Goal: Book appointment/travel/reservation

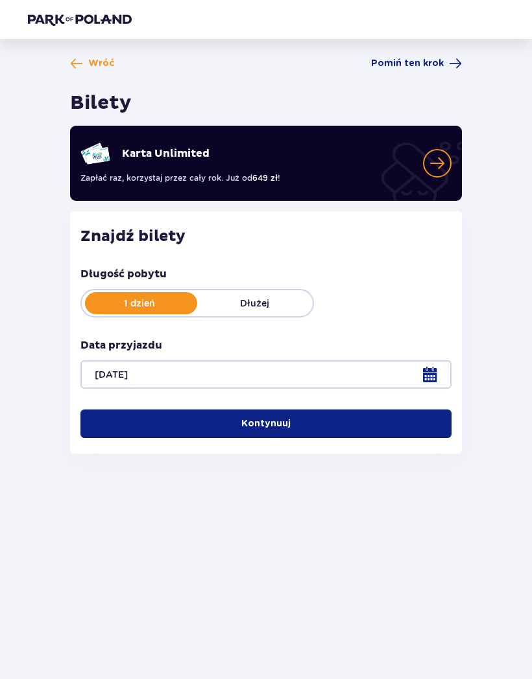
click at [334, 421] on button "Kontynuuj" at bounding box center [265, 424] width 371 height 29
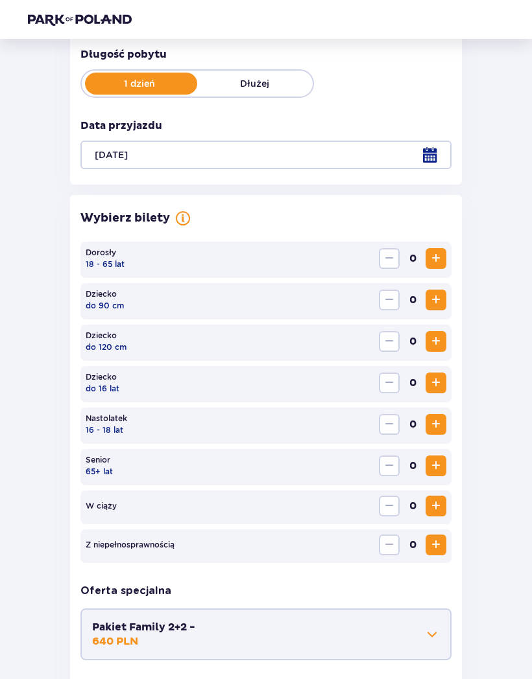
scroll to position [219, 0]
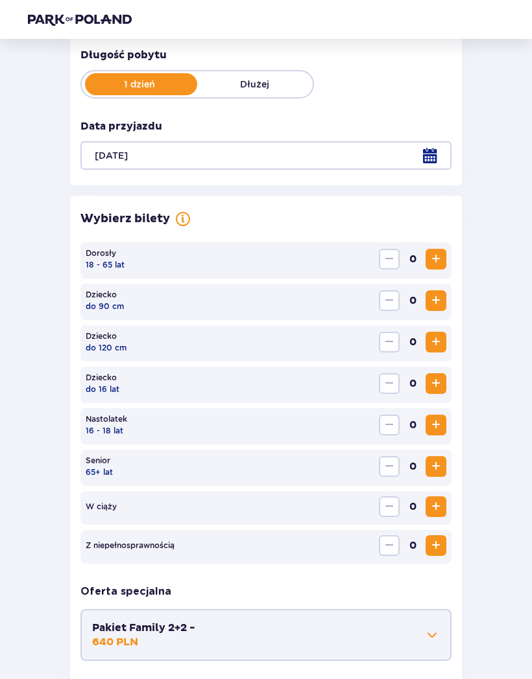
click at [435, 255] on span "Zwiększ" at bounding box center [436, 259] width 16 height 16
click at [438, 253] on span "Zwiększ" at bounding box center [436, 259] width 16 height 16
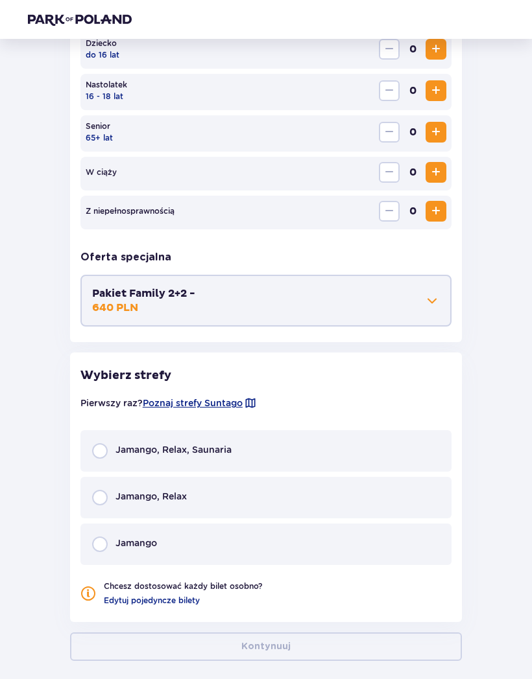
scroll to position [561, 0]
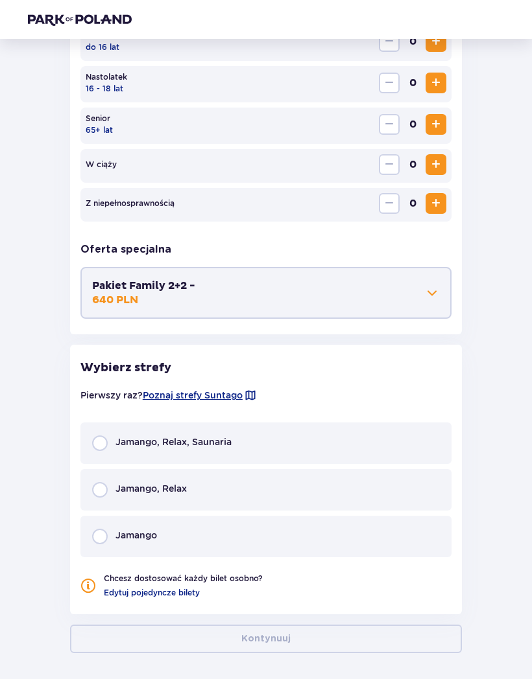
click at [253, 441] on div "Jamango, Relax, Saunaria" at bounding box center [265, 443] width 371 height 41
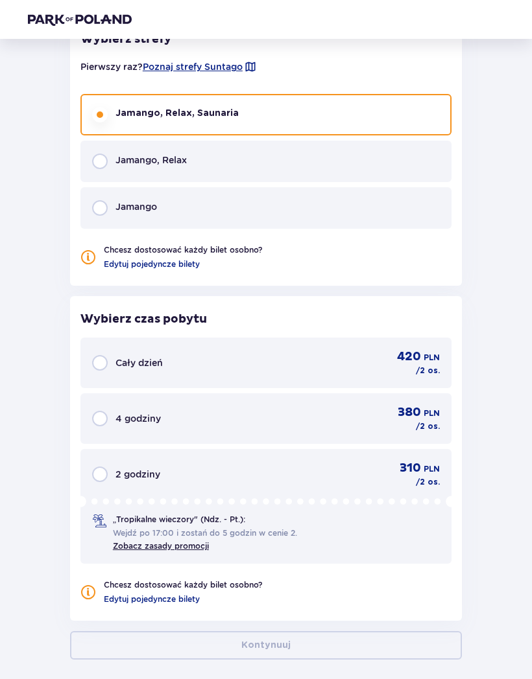
scroll to position [896, 0]
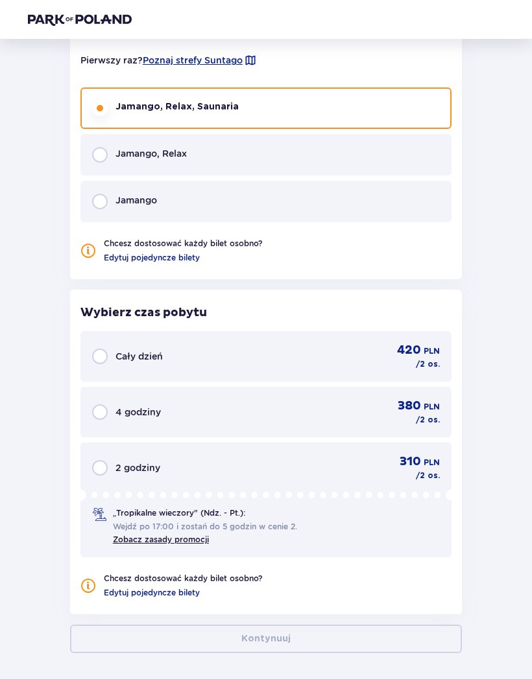
click at [320, 356] on div "Cały dzień 420 PLN / 2 os." at bounding box center [265, 356] width 347 height 27
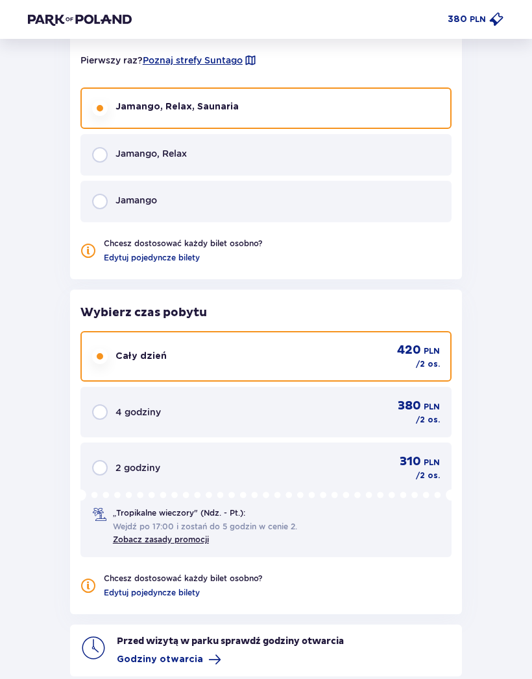
scroll to position [959, 0]
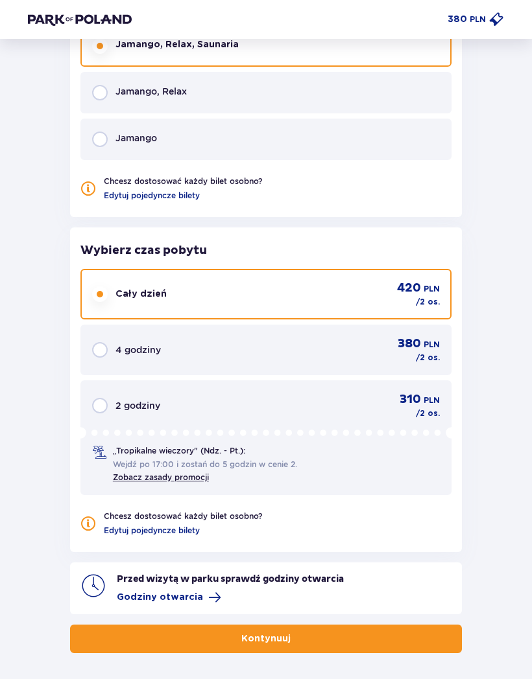
click at [175, 597] on span "Godziny otwarcia" at bounding box center [160, 597] width 86 height 13
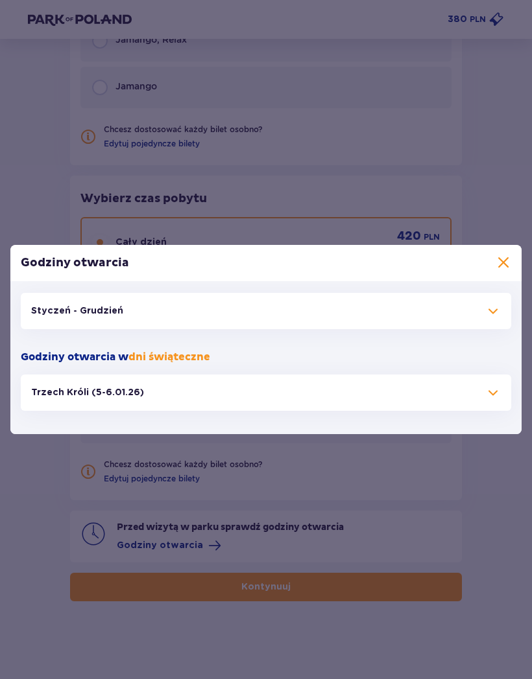
click at [476, 312] on button "Styczeń - Grudzień" at bounding box center [266, 311] width 490 height 36
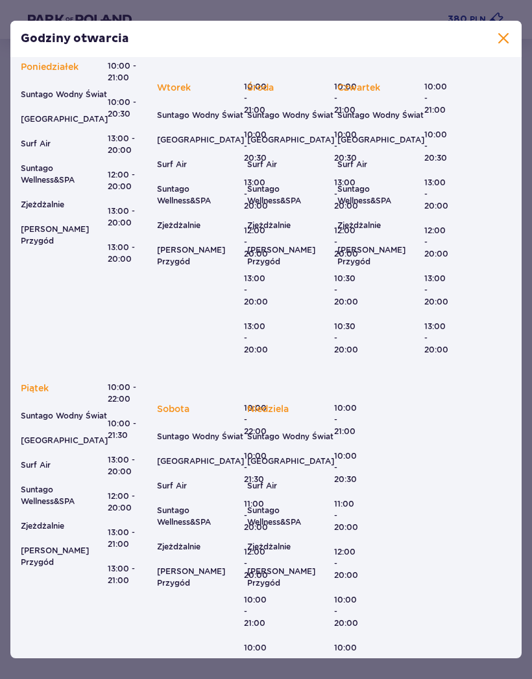
scroll to position [74, 0]
click at [507, 23] on div "Godziny otwarcia" at bounding box center [265, 39] width 511 height 36
click at [496, 41] on span at bounding box center [503, 39] width 16 height 16
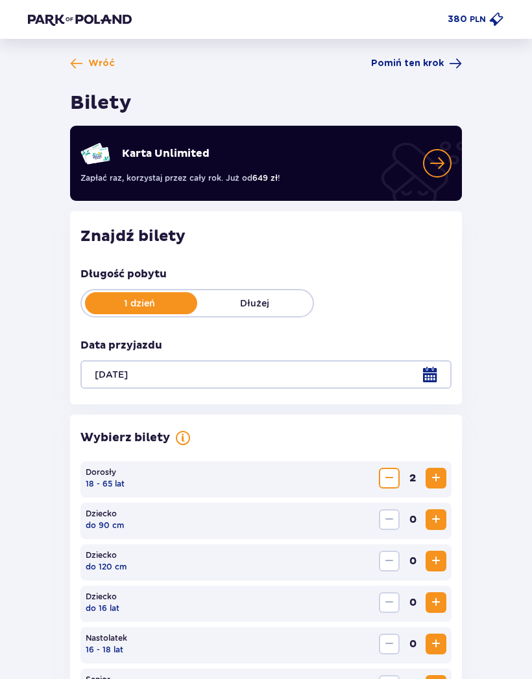
click at [490, 6] on header "380 PLN" at bounding box center [266, 19] width 532 height 39
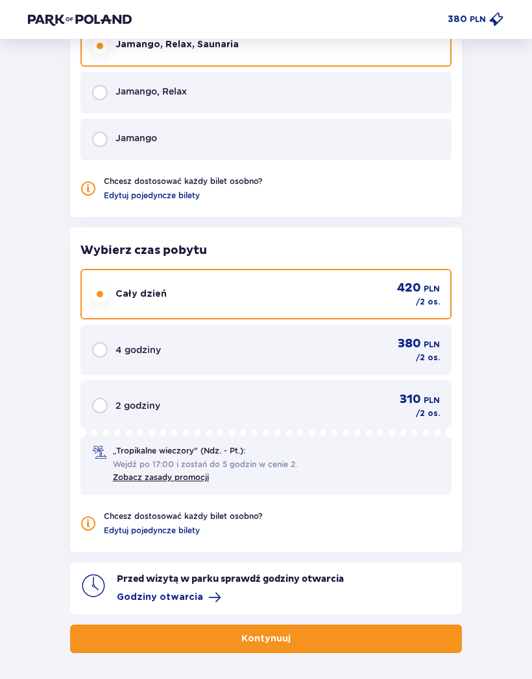
click at [375, 640] on button "Kontynuuj" at bounding box center [265, 639] width 391 height 29
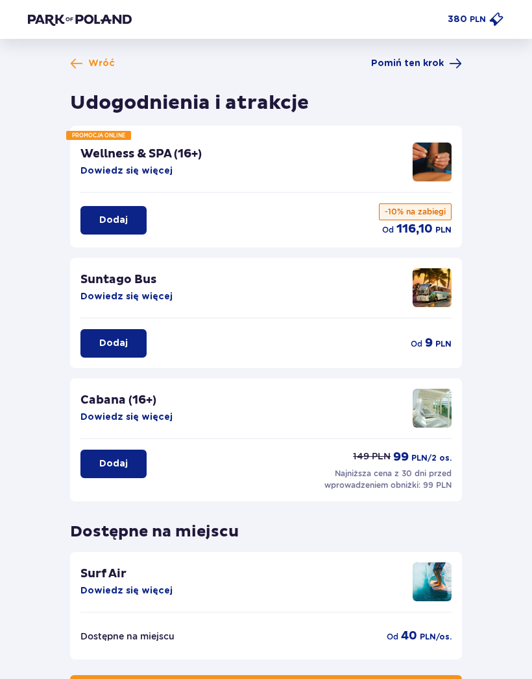
click at [437, 415] on img at bounding box center [431, 408] width 39 height 39
click at [156, 414] on button "Dowiedz się więcej" at bounding box center [126, 417] width 92 height 13
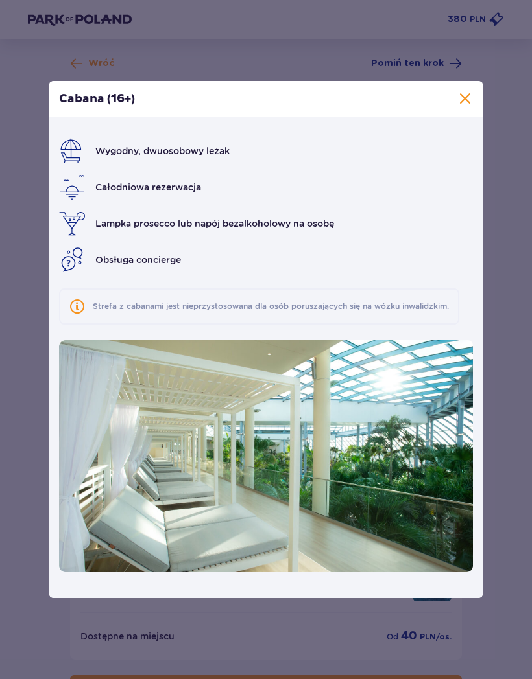
click at [464, 88] on div "Cabana (16+)" at bounding box center [266, 99] width 434 height 36
click at [461, 101] on span at bounding box center [465, 99] width 16 height 16
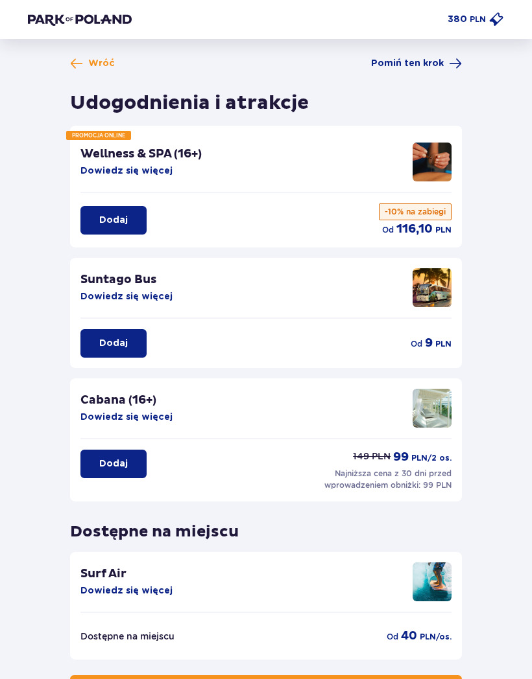
click at [153, 172] on button "Dowiedz się więcej" at bounding box center [126, 171] width 92 height 13
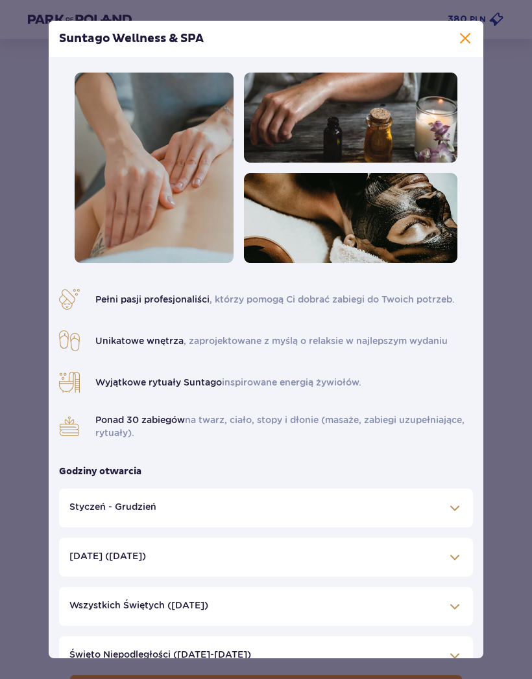
click at [465, 25] on div "Suntago Wellness & SPA" at bounding box center [266, 39] width 434 height 36
click at [460, 34] on span at bounding box center [465, 39] width 16 height 16
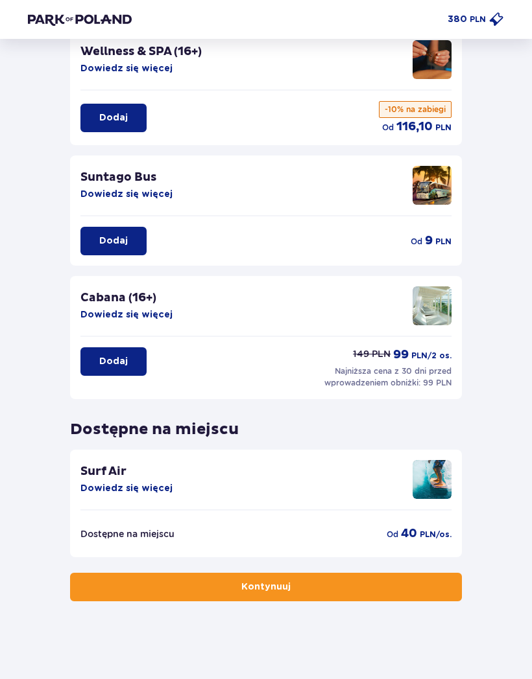
scroll to position [102, 0]
click at [336, 584] on button "Kontynuuj" at bounding box center [265, 587] width 391 height 29
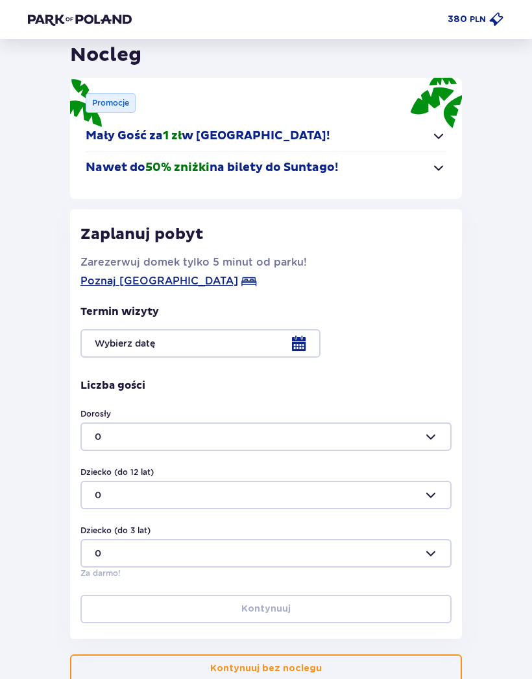
scroll to position [56, 0]
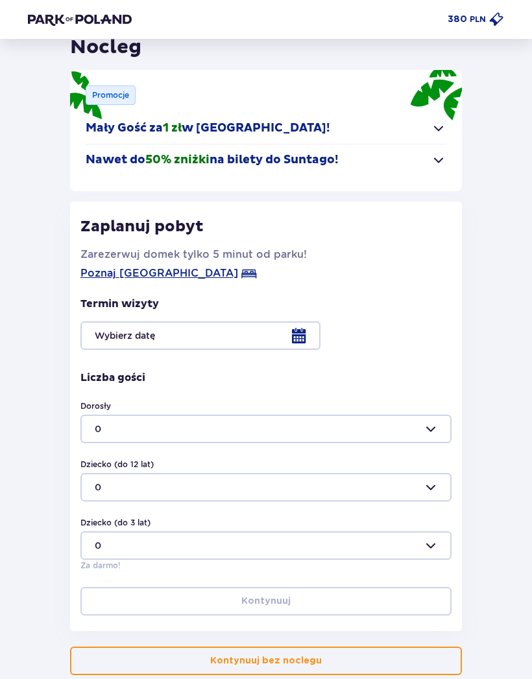
click at [356, 430] on div at bounding box center [265, 429] width 371 height 29
click at [290, 502] on span "1" at bounding box center [266, 493] width 368 height 26
click at [327, 426] on div at bounding box center [265, 429] width 371 height 29
click at [193, 269] on span "Poznaj [GEOGRAPHIC_DATA]" at bounding box center [159, 274] width 158 height 16
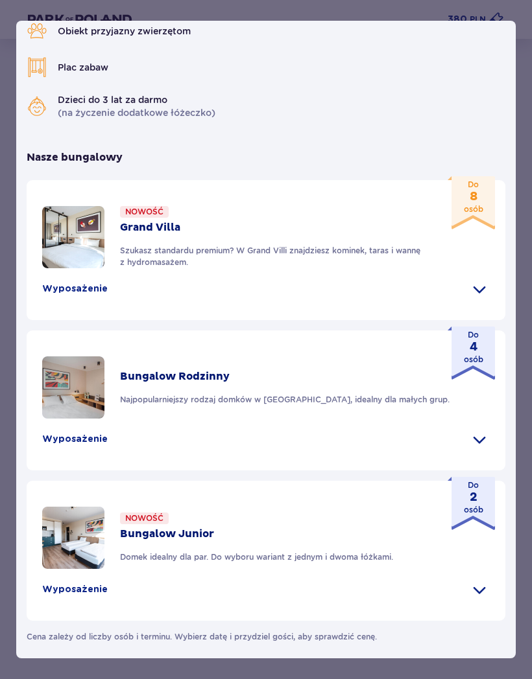
scroll to position [537, 0]
click at [478, 585] on span at bounding box center [479, 589] width 21 height 21
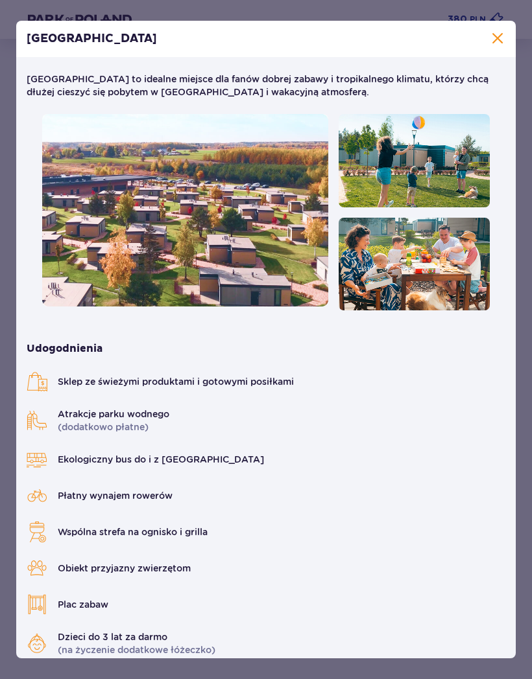
scroll to position [0, 0]
click at [485, 36] on div "[GEOGRAPHIC_DATA]" at bounding box center [265, 39] width 499 height 36
click at [491, 41] on span "Zamknij" at bounding box center [497, 39] width 16 height 16
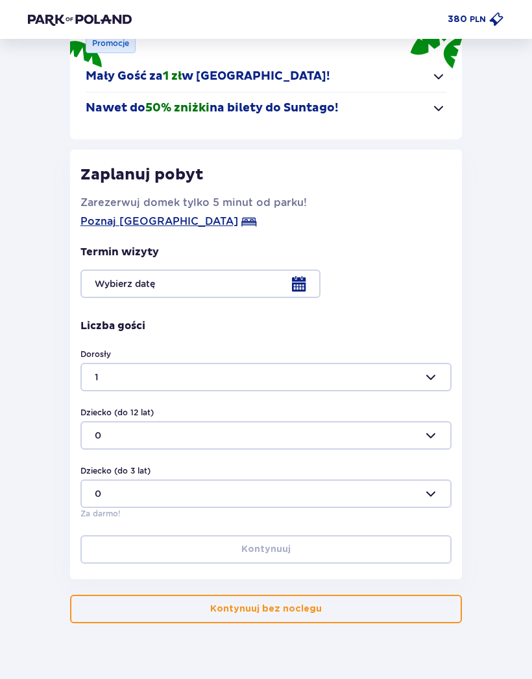
click at [416, 366] on div at bounding box center [265, 377] width 371 height 29
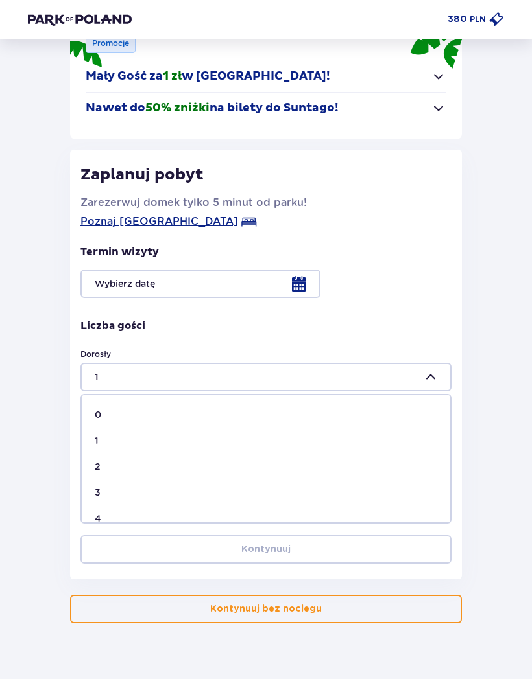
click at [334, 472] on div "2" at bounding box center [266, 466] width 342 height 13
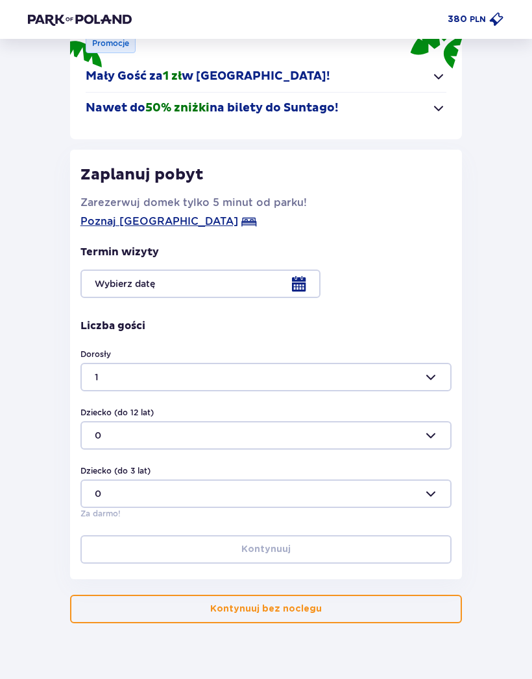
type input "2"
click at [303, 286] on div at bounding box center [265, 284] width 371 height 29
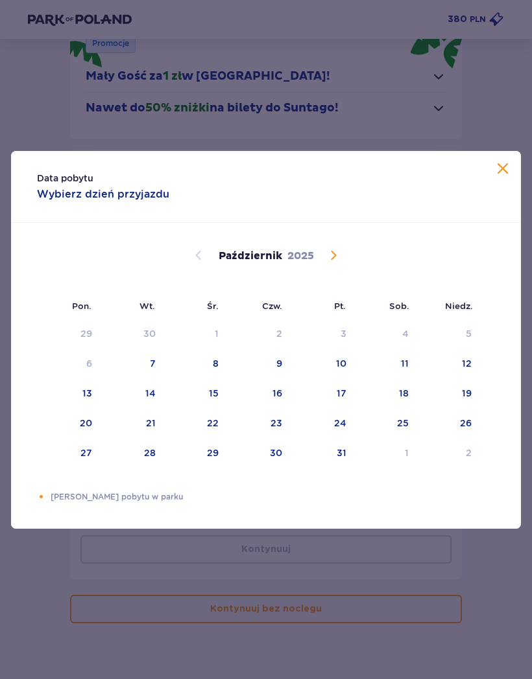
click at [336, 248] on span "Następny miesiąc" at bounding box center [333, 256] width 16 height 16
click at [406, 354] on div "8" at bounding box center [384, 364] width 63 height 29
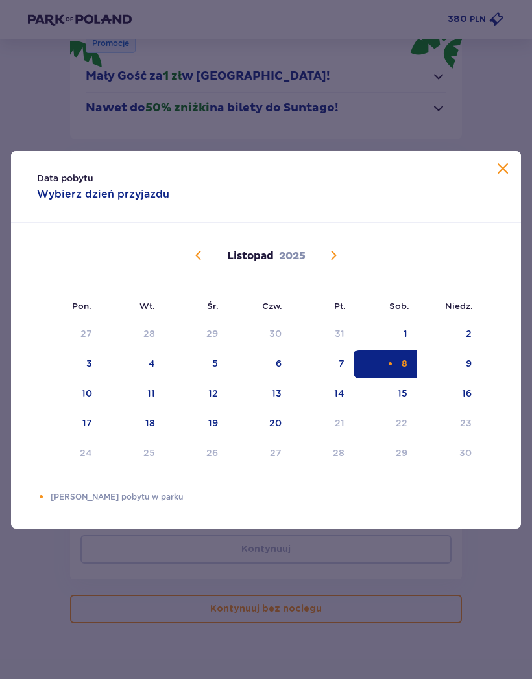
click at [461, 359] on div "9" at bounding box center [448, 364] width 64 height 29
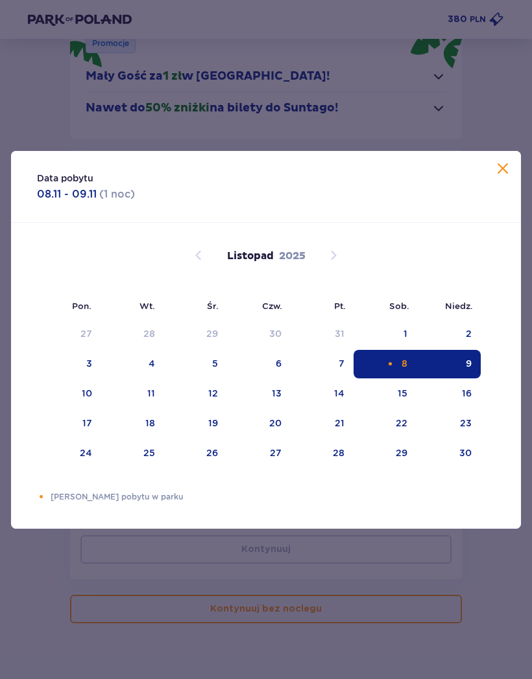
type input "[DATE] - [DATE]"
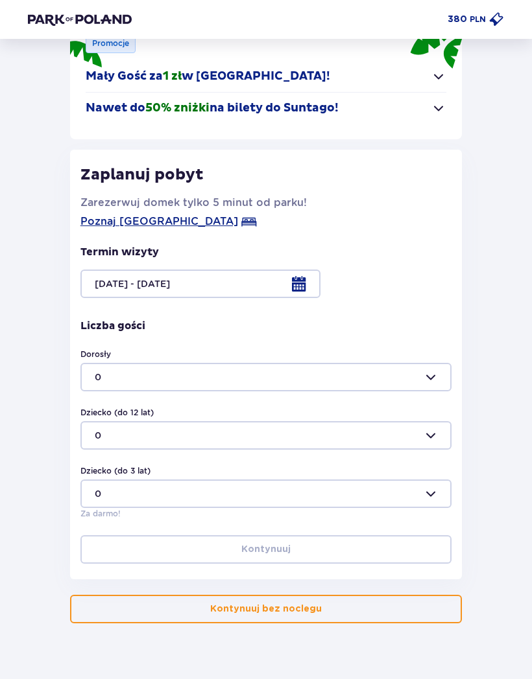
click at [343, 382] on div at bounding box center [265, 377] width 371 height 29
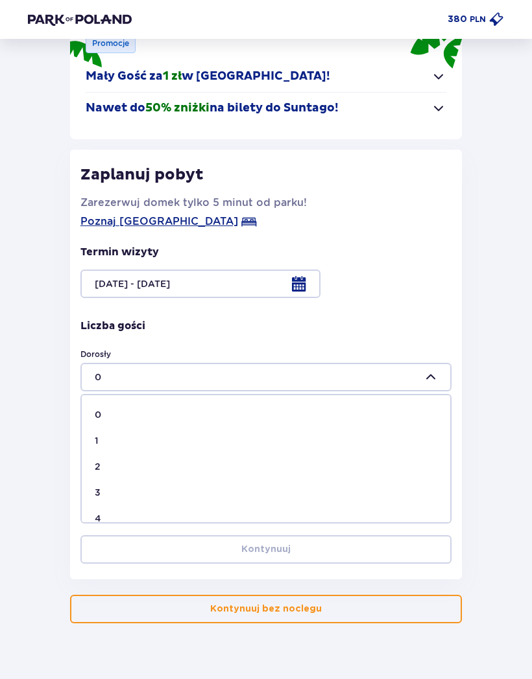
click at [306, 464] on div "2" at bounding box center [266, 466] width 342 height 13
type input "2"
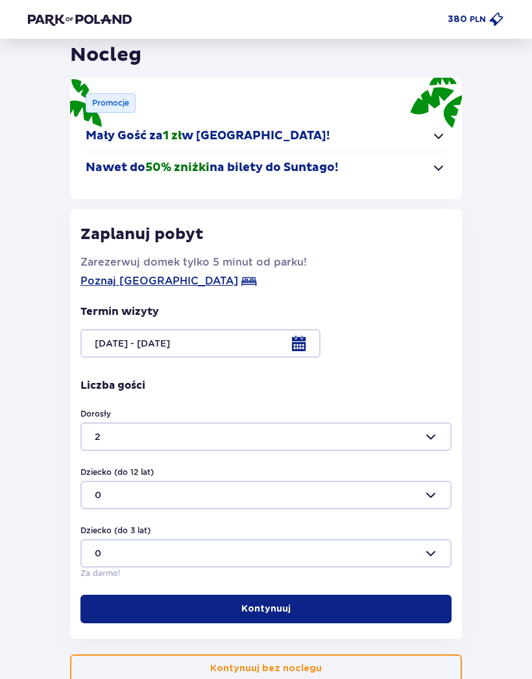
scroll to position [51, 0]
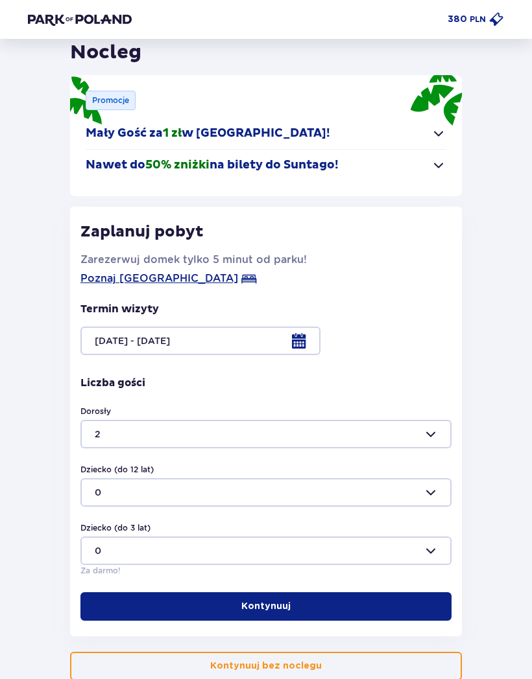
click at [421, 170] on button "Nawet do 50% zniżki na bilety do [GEOGRAPHIC_DATA]!" at bounding box center [266, 165] width 360 height 31
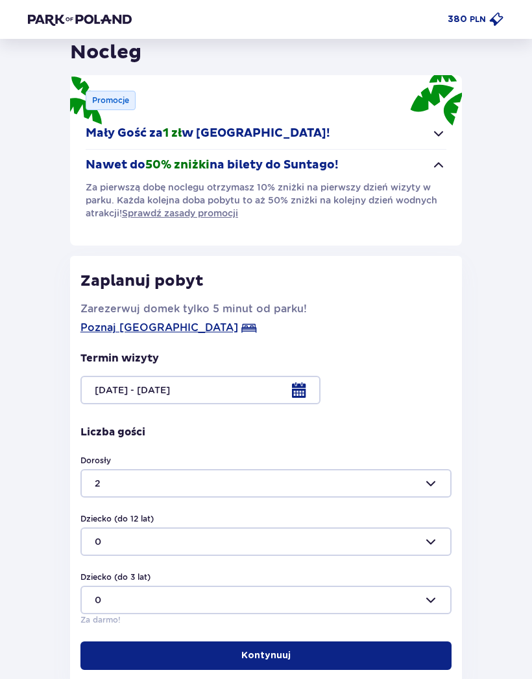
click at [428, 166] on button "Nawet do 50% zniżki na bilety do [GEOGRAPHIC_DATA]!" at bounding box center [266, 165] width 360 height 31
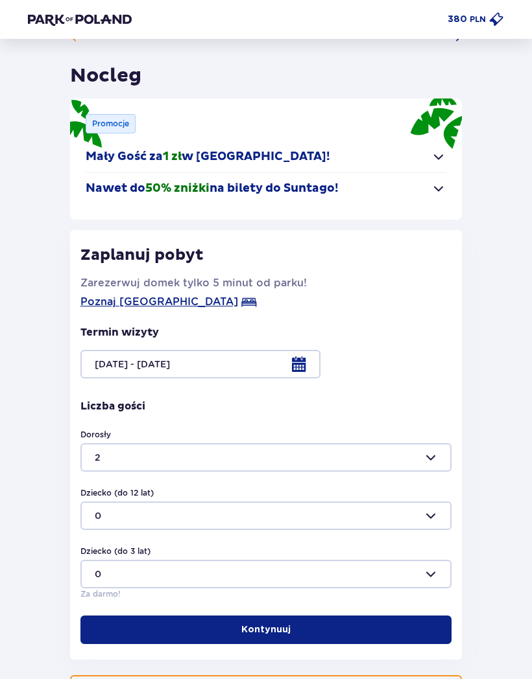
click at [364, 620] on button "Kontynuuj" at bounding box center [265, 630] width 371 height 29
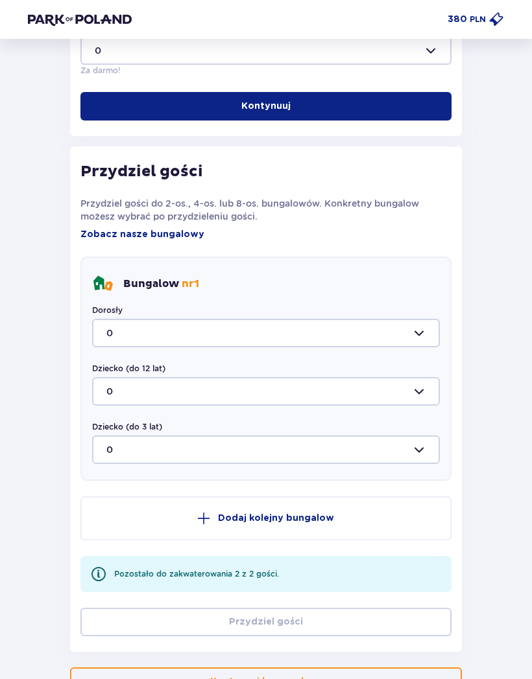
scroll to position [594, 0]
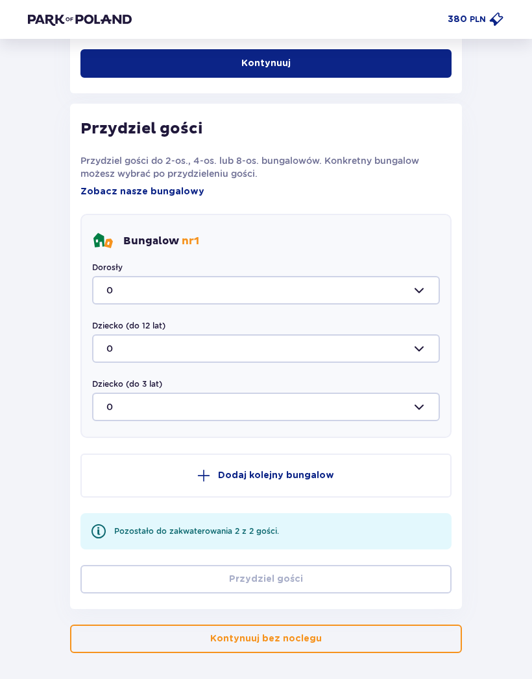
click at [389, 290] on div at bounding box center [265, 290] width 347 height 29
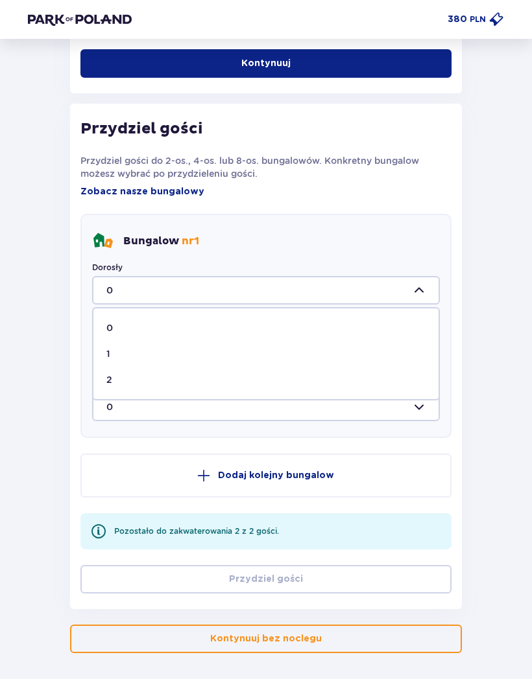
click at [341, 379] on div "2" at bounding box center [265, 379] width 319 height 13
type input "2"
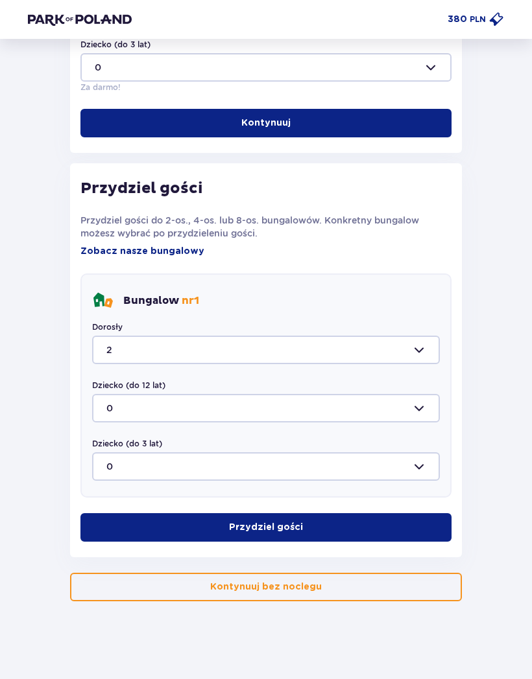
scroll to position [482, 0]
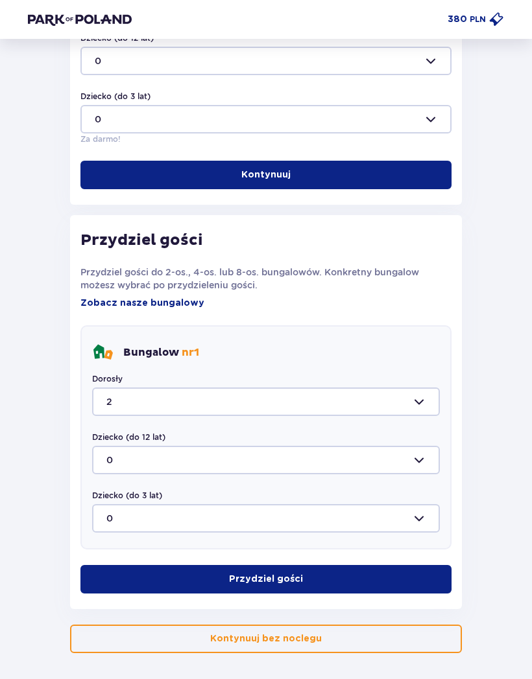
click at [363, 570] on button "Przydziel gości" at bounding box center [265, 579] width 371 height 29
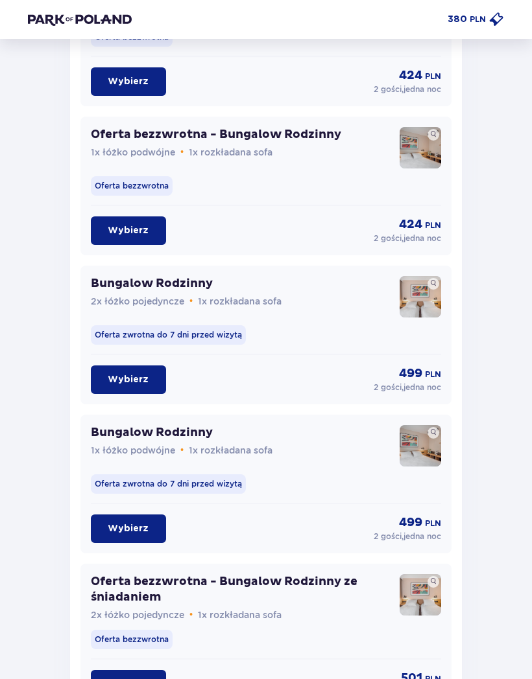
scroll to position [1334, 0]
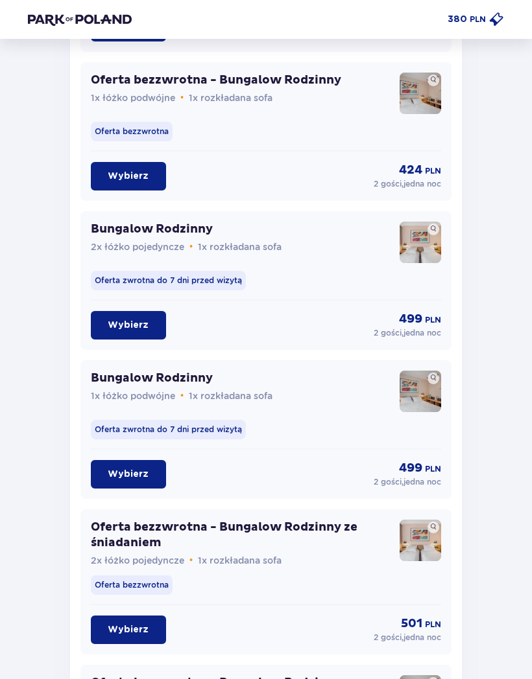
click at [135, 629] on p "Wybierz" at bounding box center [128, 630] width 41 height 13
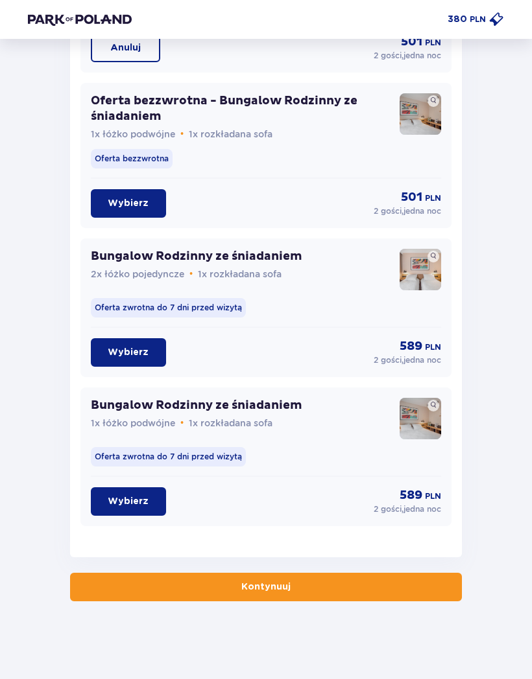
scroll to position [1916, 0]
click at [244, 594] on button "Kontynuuj" at bounding box center [265, 587] width 391 height 29
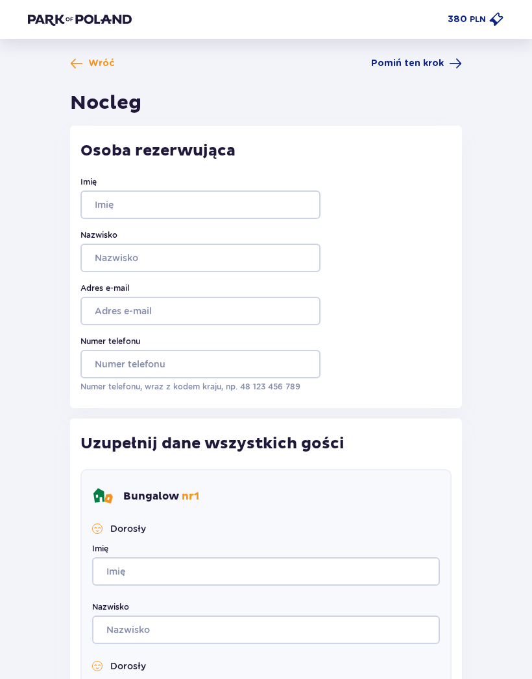
click at [432, 62] on span "Pomiń ten krok" at bounding box center [407, 63] width 73 height 13
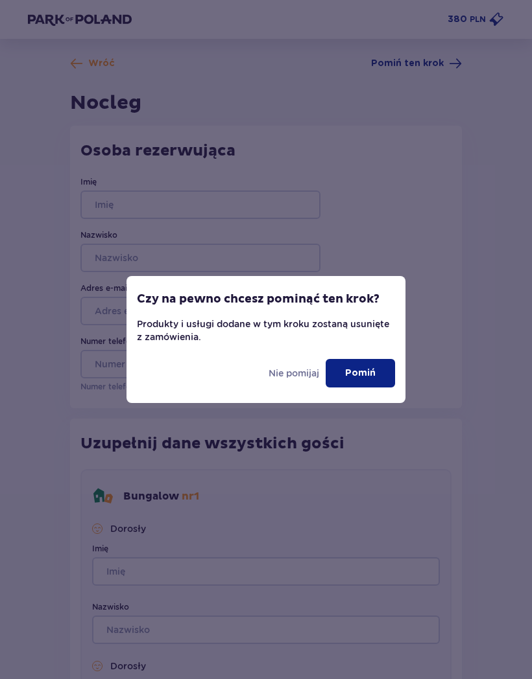
click at [358, 375] on p "Pomiń" at bounding box center [360, 373] width 30 height 13
